Goal: Find specific page/section: Find specific page/section

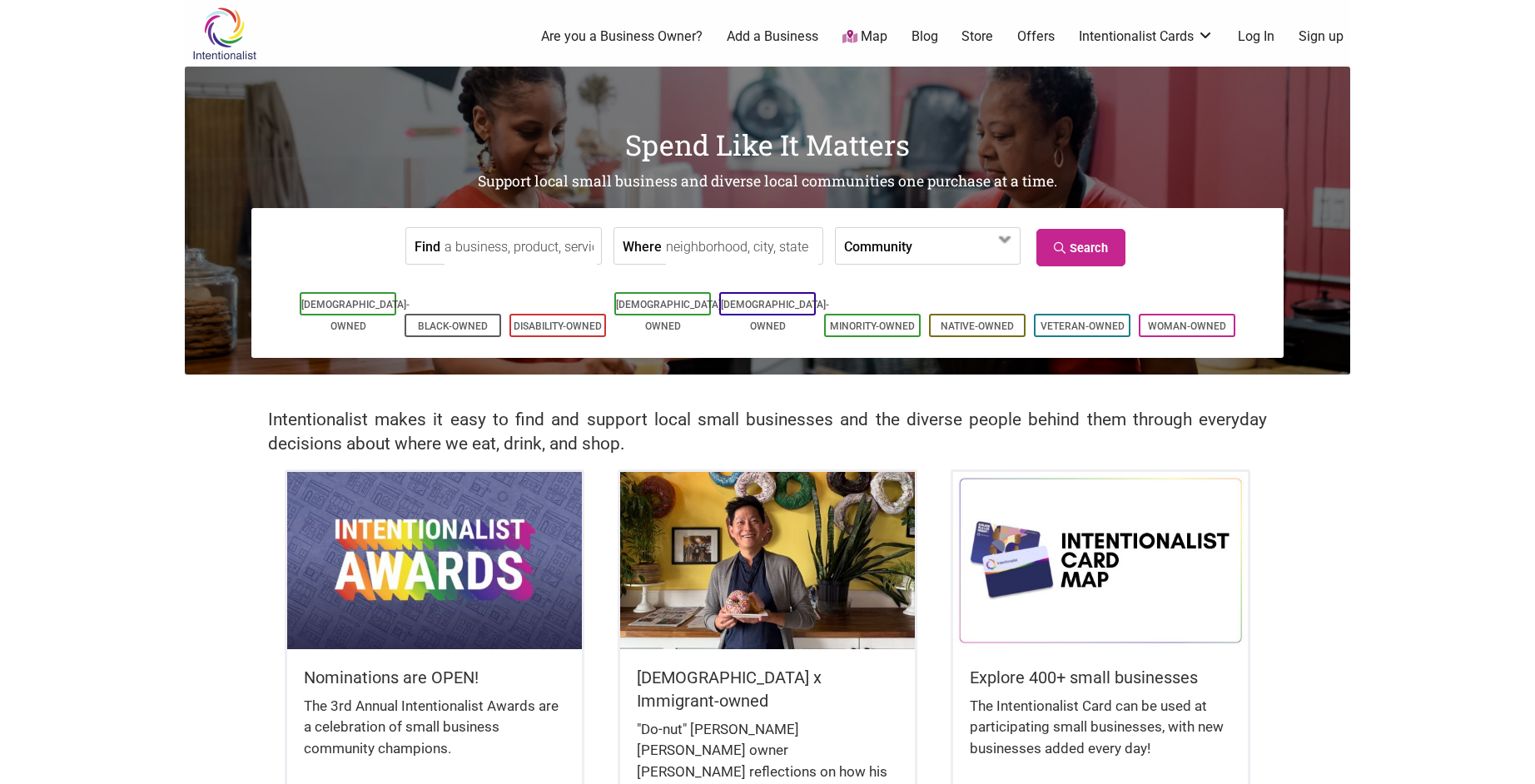
click at [844, 256] on label "Community" at bounding box center [878, 246] width 68 height 36
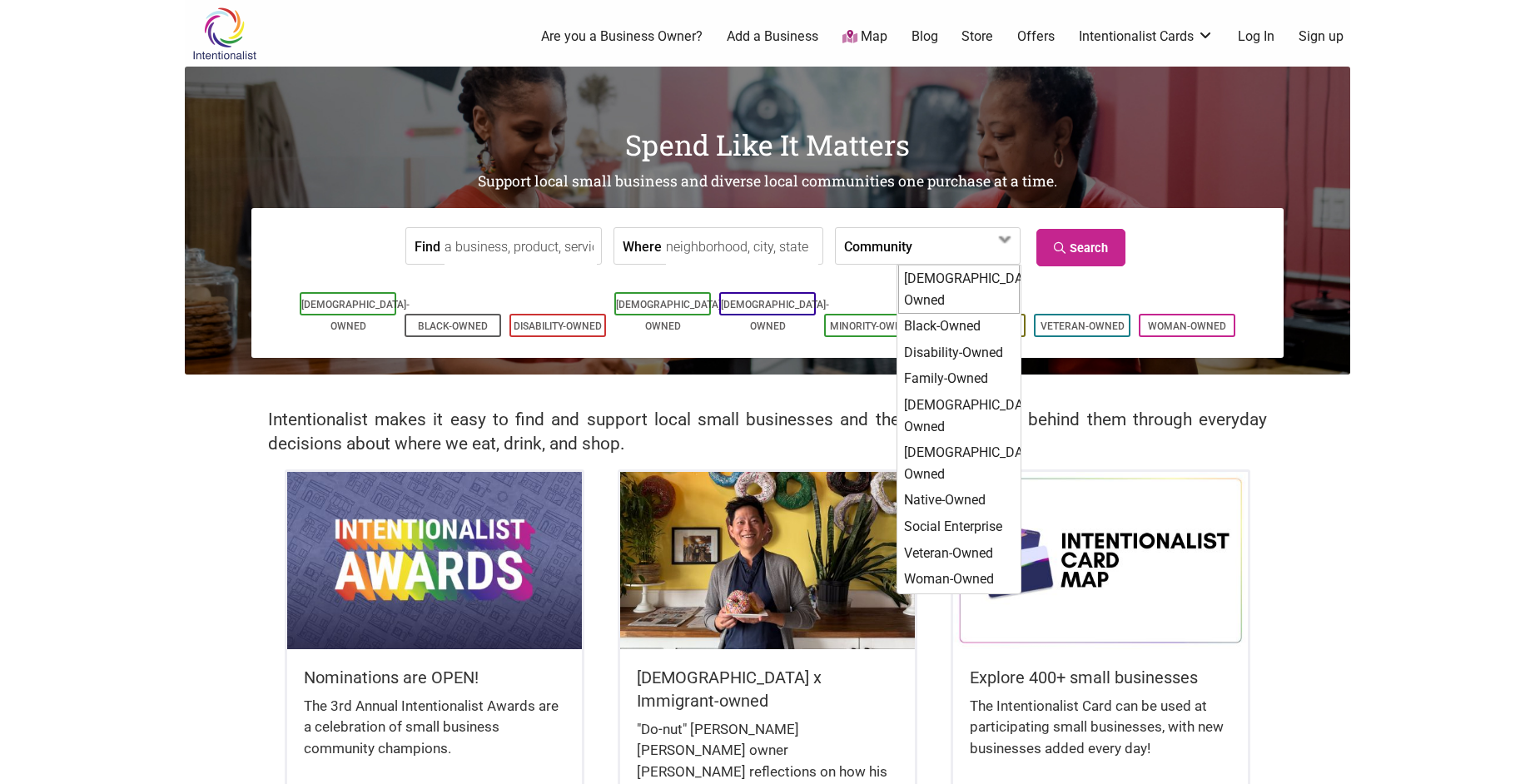
click at [701, 235] on input "Where" at bounding box center [742, 247] width 153 height 38
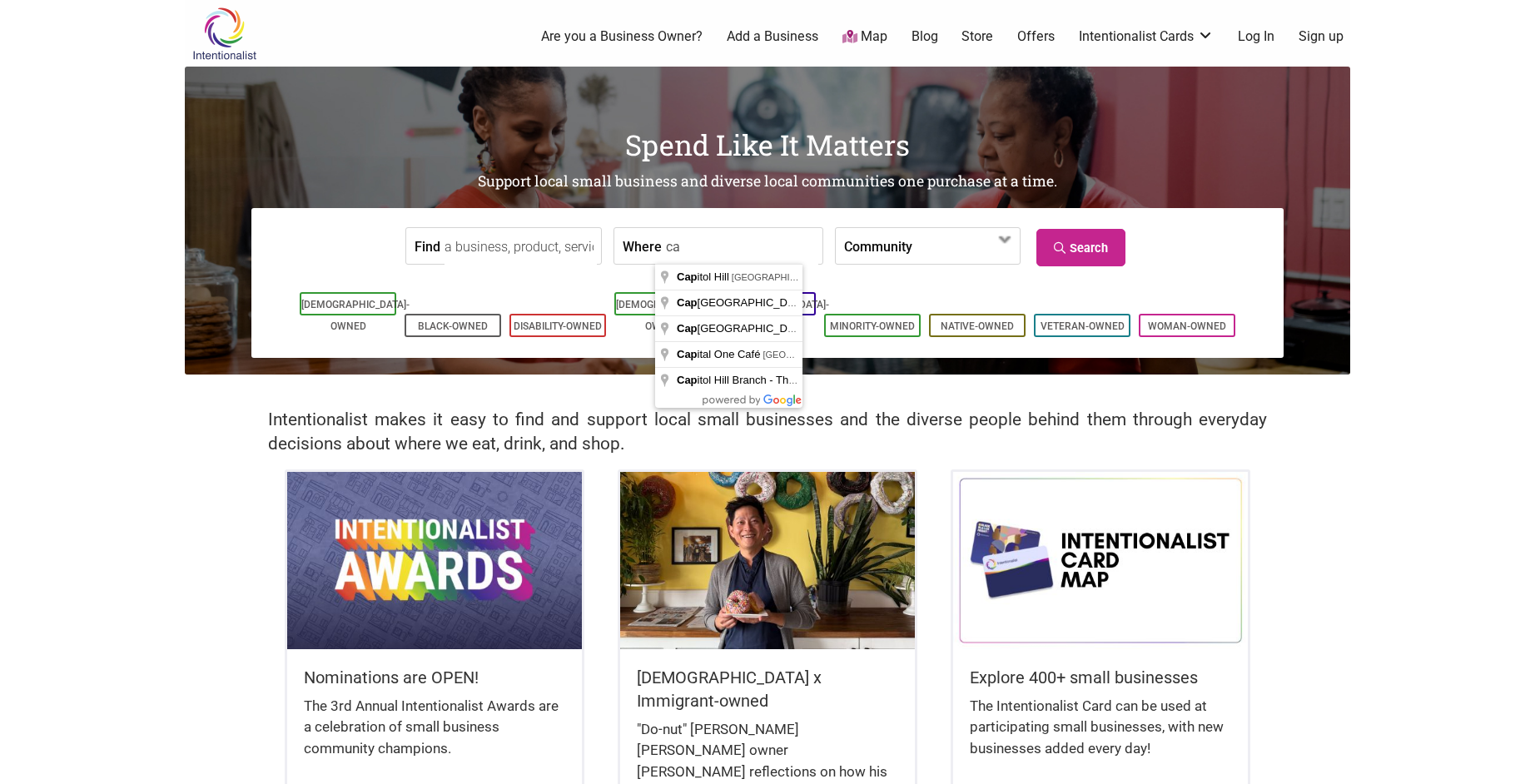
type input "c"
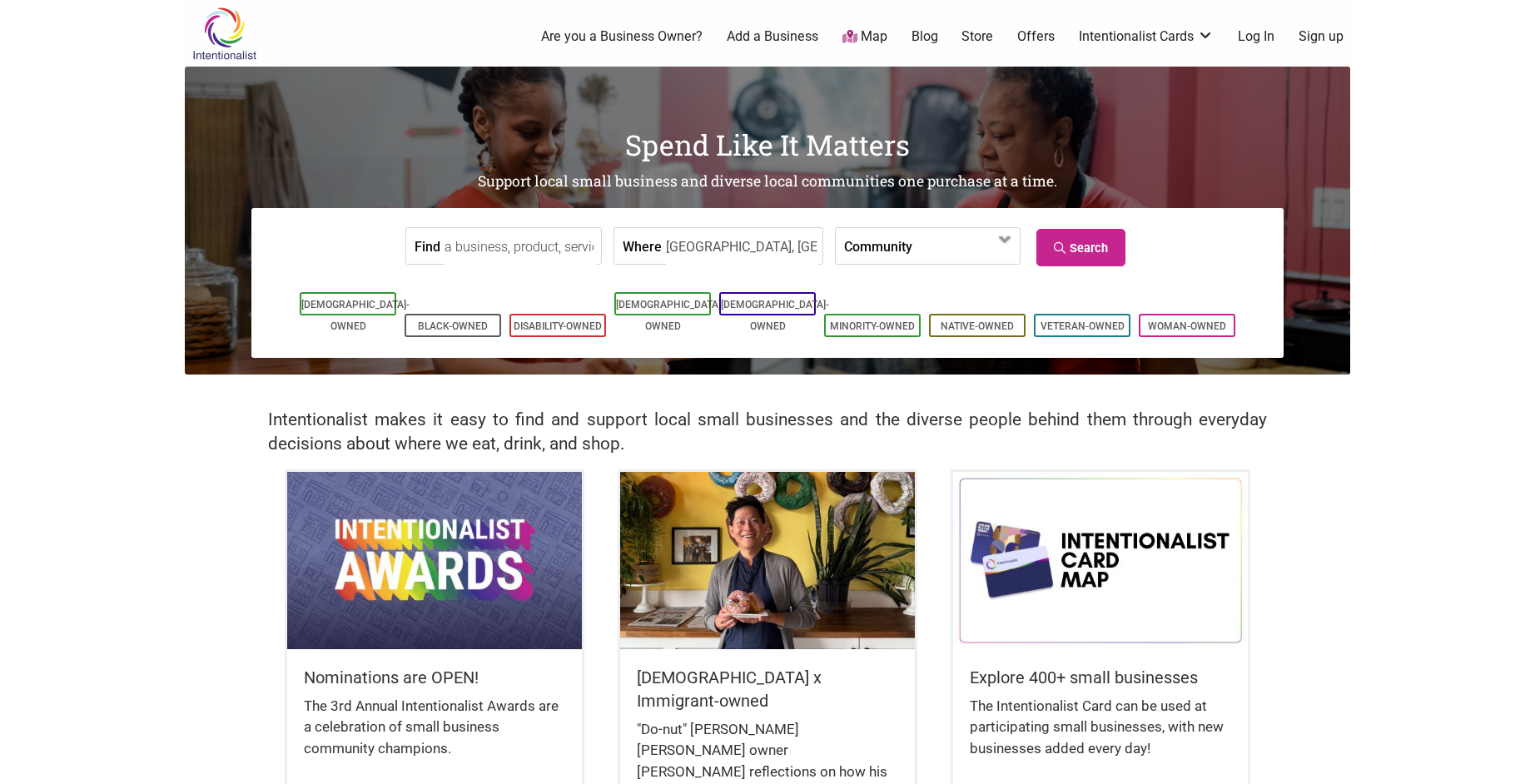
type input "[GEOGRAPHIC_DATA], [GEOGRAPHIC_DATA], [GEOGRAPHIC_DATA], [GEOGRAPHIC_DATA]"
click at [532, 232] on input "Find" at bounding box center [520, 247] width 153 height 38
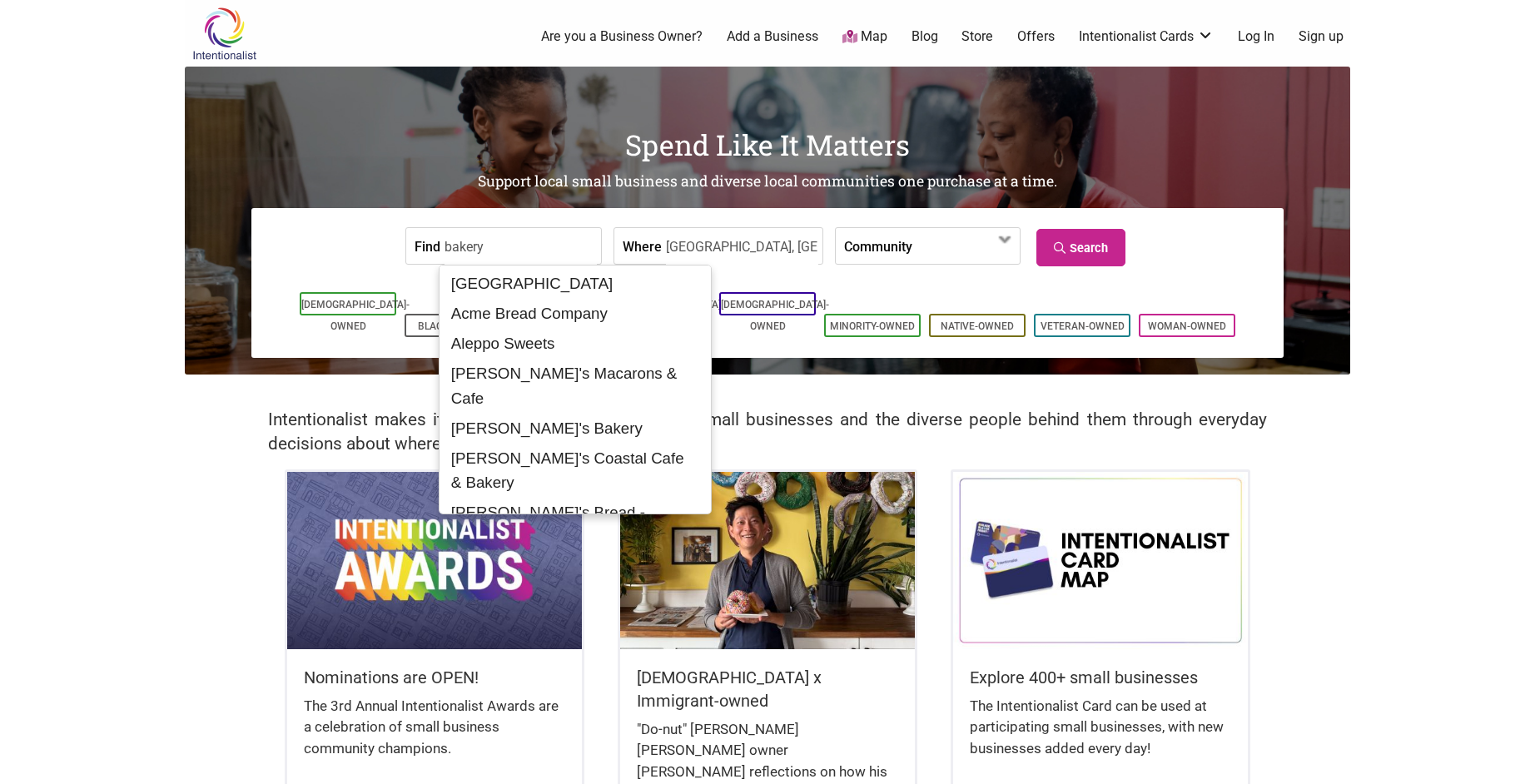
type input "bakery"
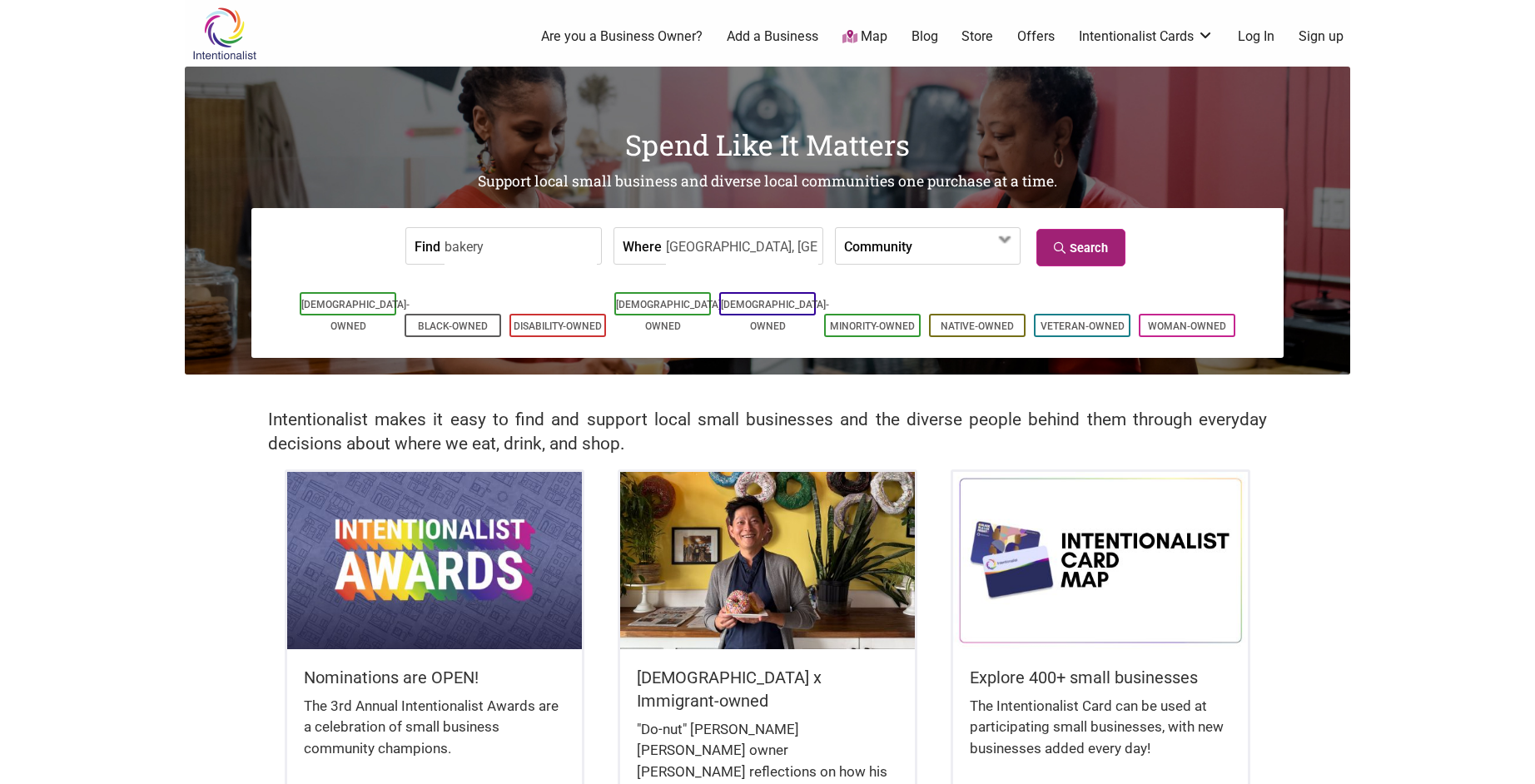
click at [1096, 241] on link "Search" at bounding box center [1080, 248] width 89 height 38
